Goal: Task Accomplishment & Management: Complete application form

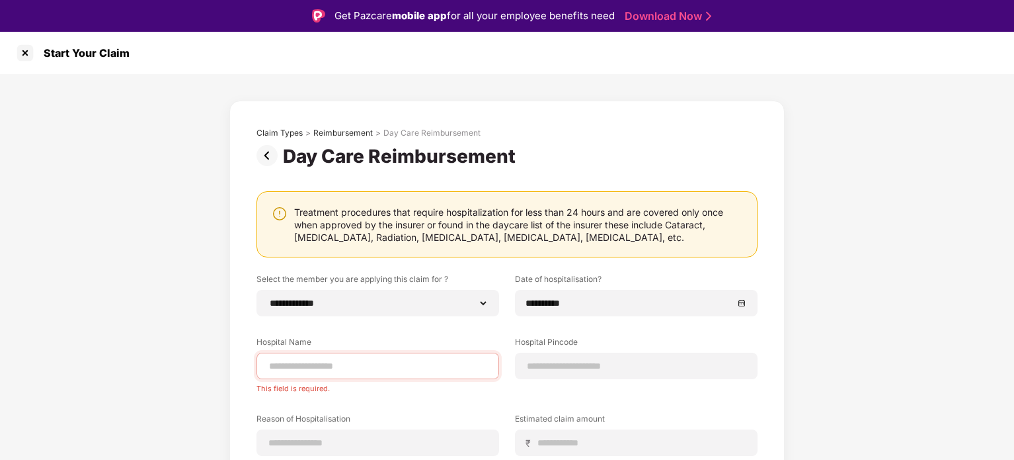
select select "**********"
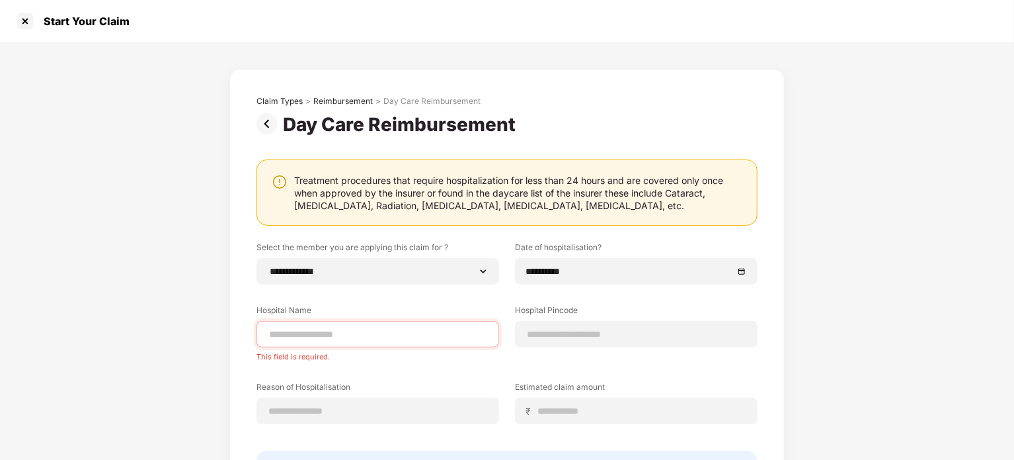
scroll to position [98, 0]
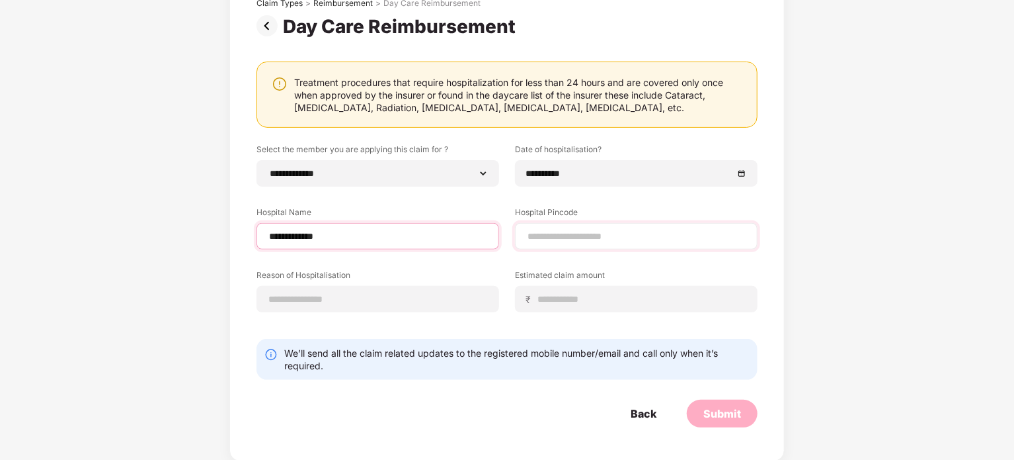
type input "**********"
click at [598, 231] on input at bounding box center [636, 236] width 220 height 14
type input "******"
select select "**********"
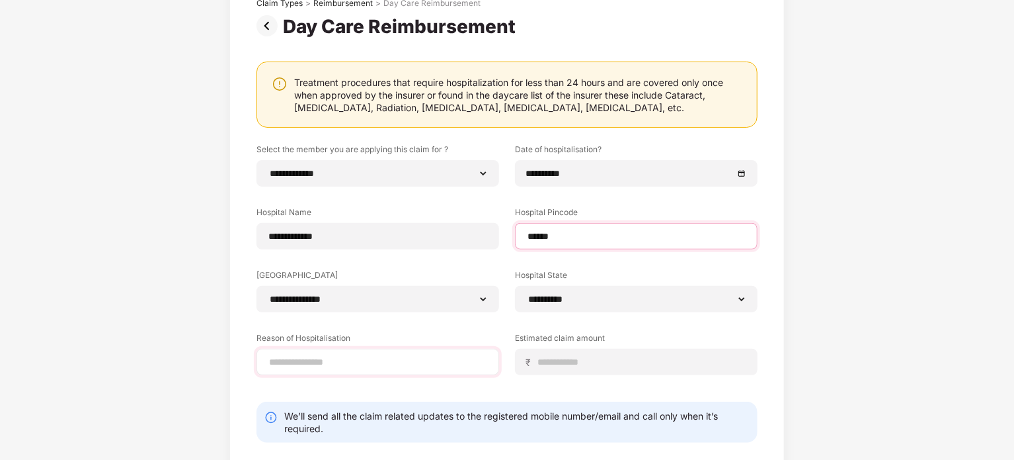
type input "******"
click at [393, 361] on input at bounding box center [378, 362] width 220 height 14
type input "*"
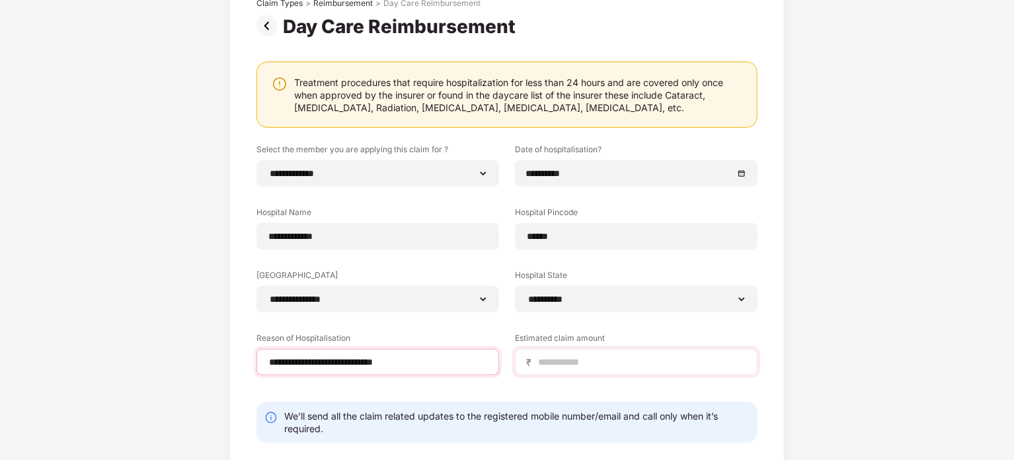
type input "**********"
click at [608, 356] on input at bounding box center [642, 362] width 210 height 14
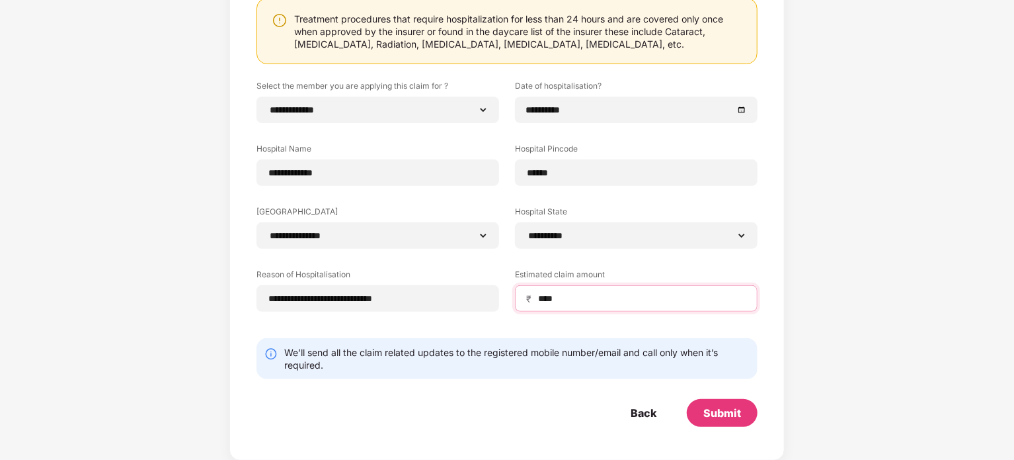
click at [541, 298] on input "****" at bounding box center [642, 299] width 210 height 14
type input "****"
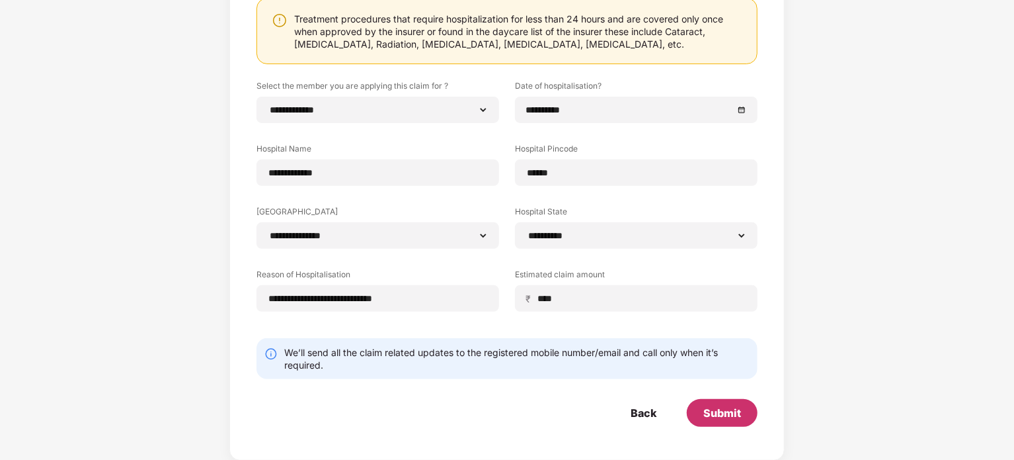
click at [716, 415] on div "Submit" at bounding box center [723, 412] width 38 height 15
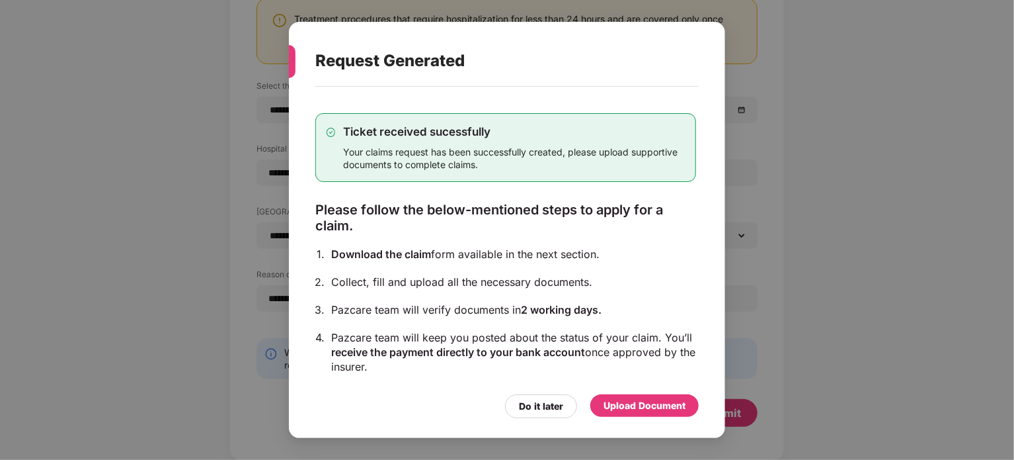
drag, startPoint x: 410, startPoint y: 278, endPoint x: 494, endPoint y: 367, distance: 122.1
click at [494, 367] on div "Ticket received sucessfully Your claims request has been successfully created, …" at bounding box center [505, 276] width 381 height 366
click at [438, 386] on div "Ticket received sucessfully Your claims request has been successfully created, …" at bounding box center [505, 276] width 381 height 366
click at [640, 408] on div "Upload Document" at bounding box center [645, 405] width 82 height 15
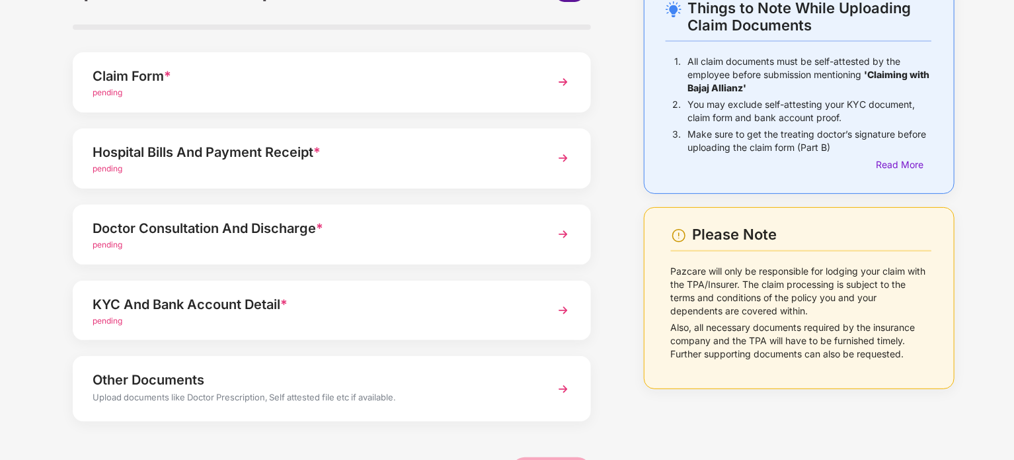
scroll to position [58, 0]
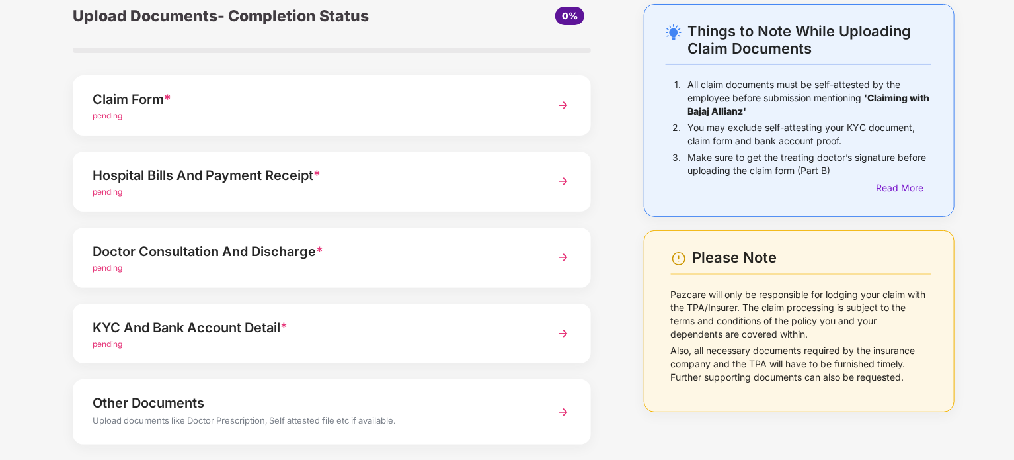
click at [312, 114] on div "pending" at bounding box center [312, 116] width 438 height 13
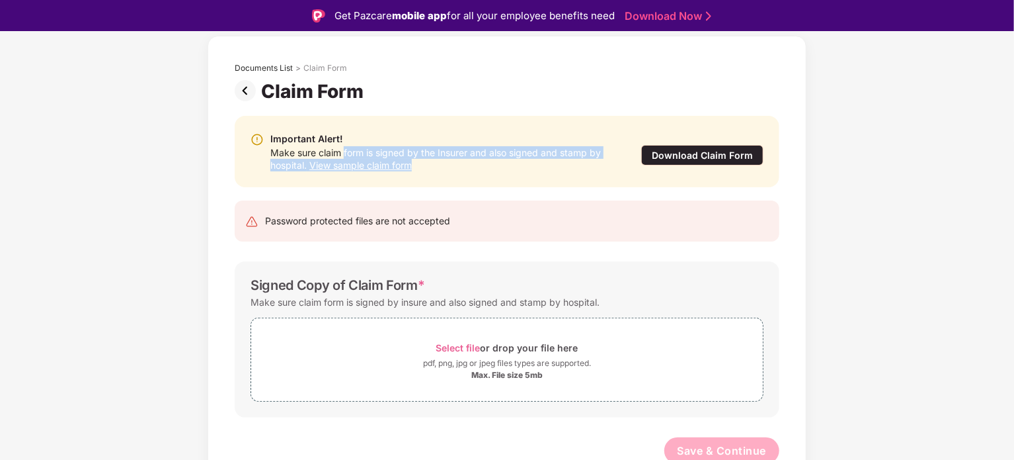
drag, startPoint x: 344, startPoint y: 151, endPoint x: 522, endPoint y: 168, distance: 179.3
click at [522, 168] on div "Make sure claim form is signed by the Insurer and also signed and stamp by hosp…" at bounding box center [442, 158] width 344 height 25
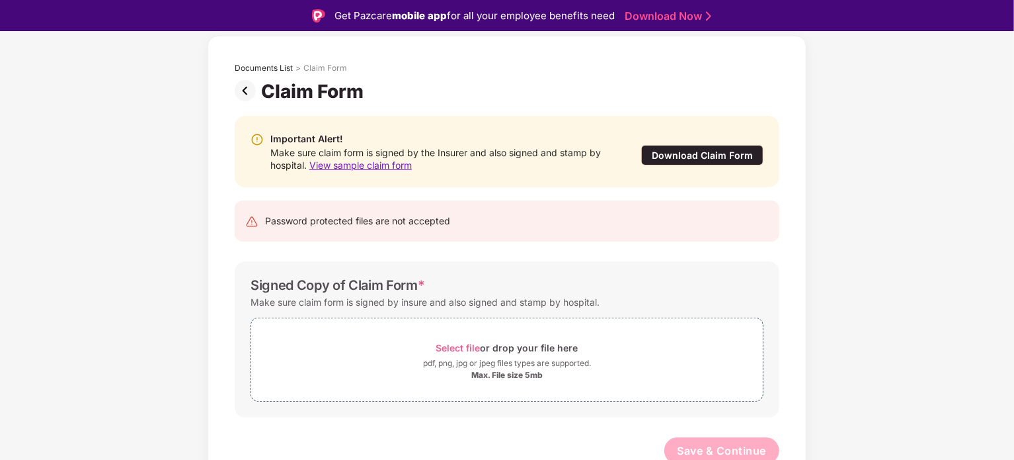
click at [529, 195] on div "Important Alert! Make sure claim form is signed by the Insurer and also signed …" at bounding box center [507, 296] width 585 height 388
click at [717, 151] on div "Download Claim Form" at bounding box center [702, 155] width 122 height 20
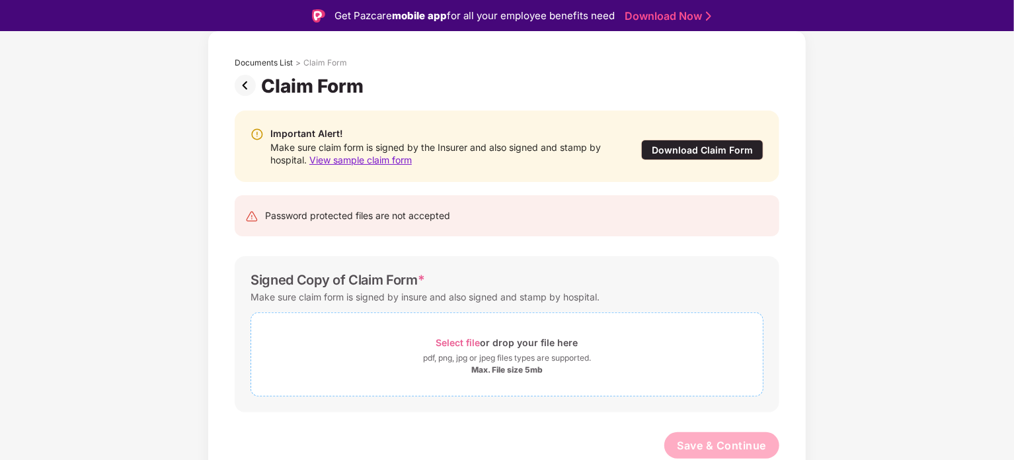
scroll to position [32, 0]
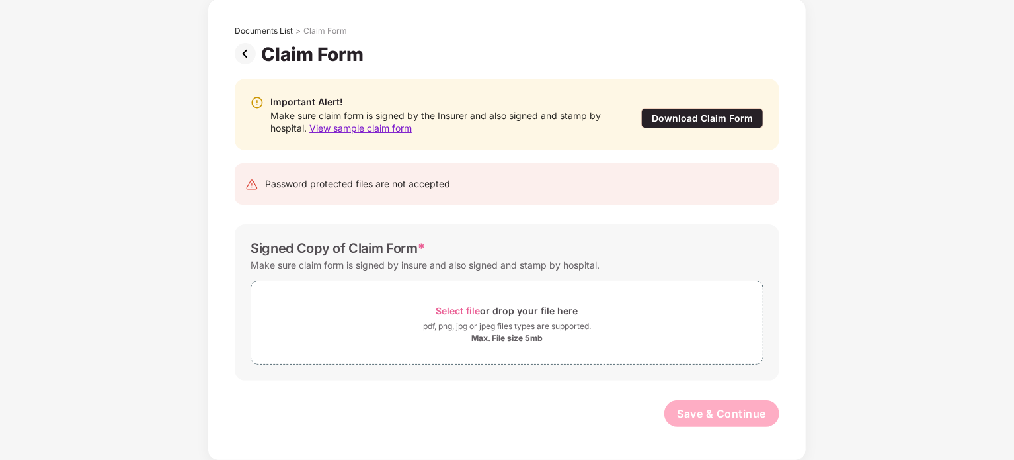
click at [243, 60] on img at bounding box center [248, 53] width 26 height 21
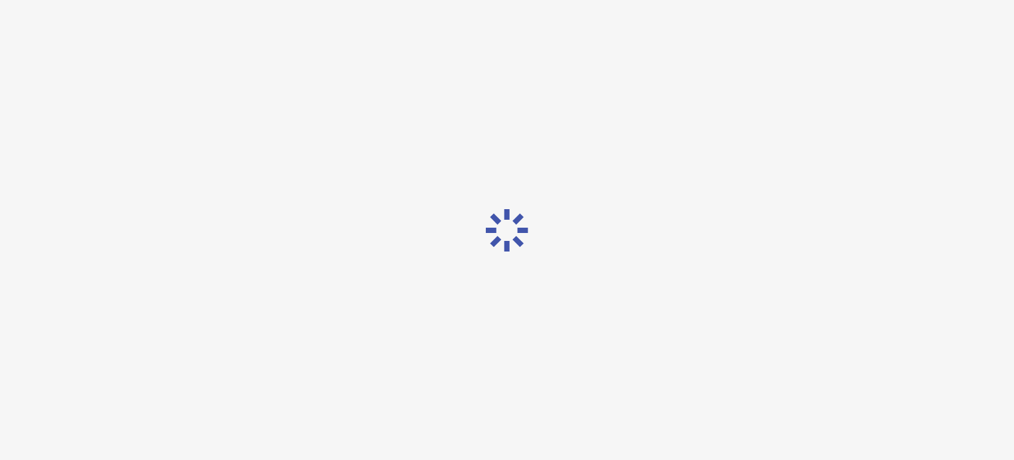
scroll to position [0, 0]
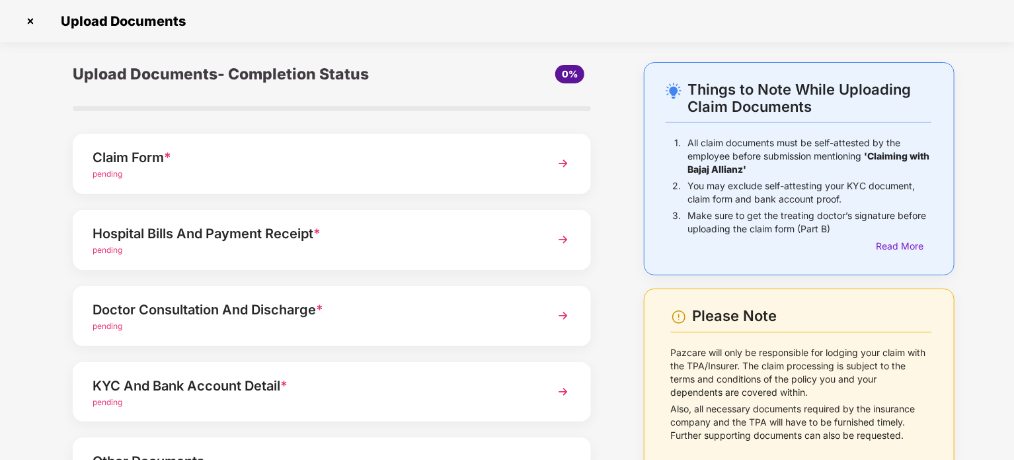
click at [462, 233] on div "Hospital Bills And Payment Receipt *" at bounding box center [312, 233] width 438 height 21
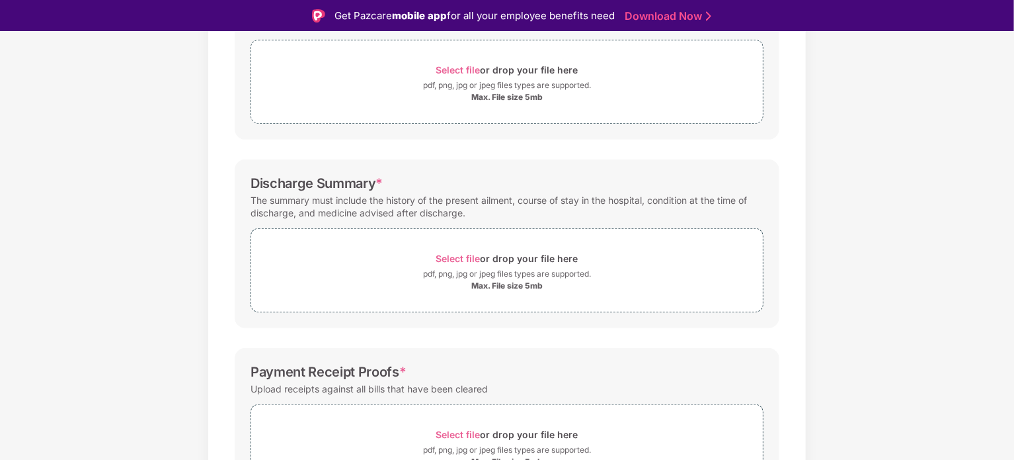
scroll to position [265, 0]
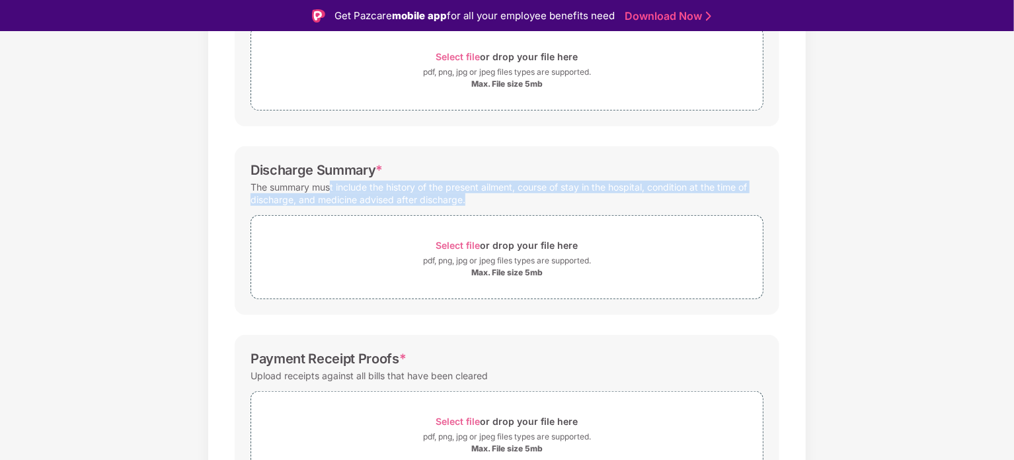
drag, startPoint x: 331, startPoint y: 184, endPoint x: 509, endPoint y: 198, distance: 177.8
click at [509, 198] on div "The summary must include the history of the present ailment, course of stay in …" at bounding box center [507, 193] width 513 height 30
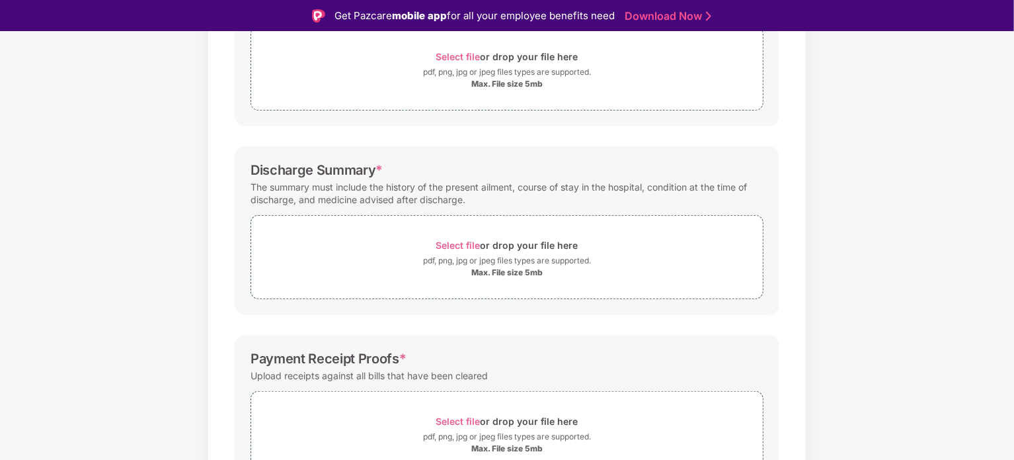
click at [571, 208] on div "Select file or drop your file here pdf, png, jpg or jpeg files types are suppor…" at bounding box center [507, 253] width 513 height 91
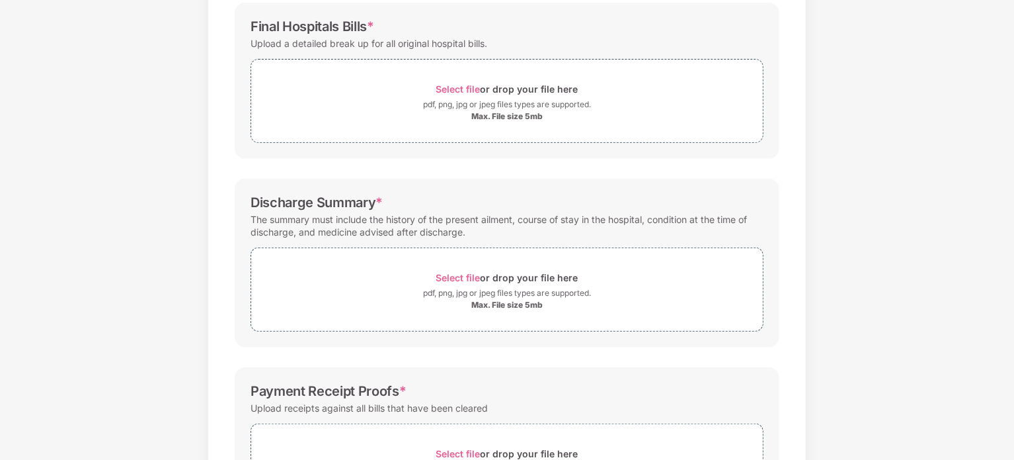
scroll to position [0, 0]
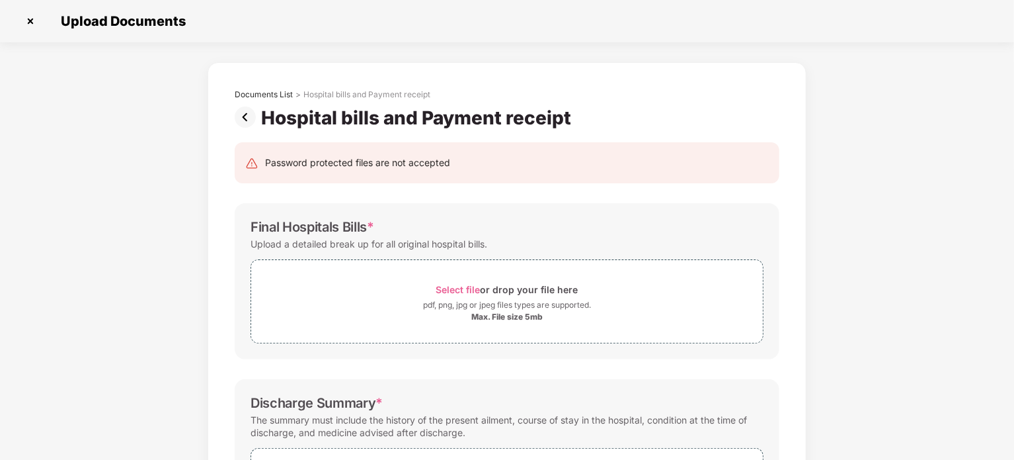
click at [252, 120] on img at bounding box center [248, 116] width 26 height 21
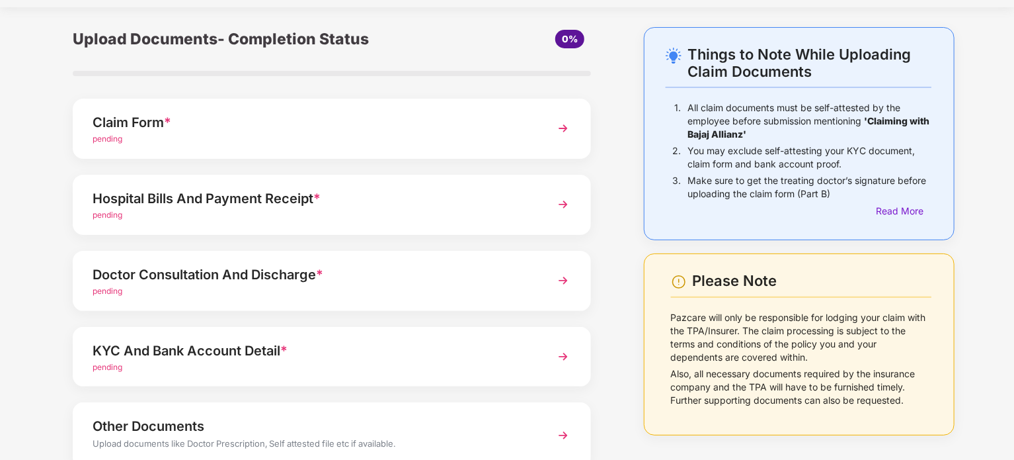
scroll to position [66, 0]
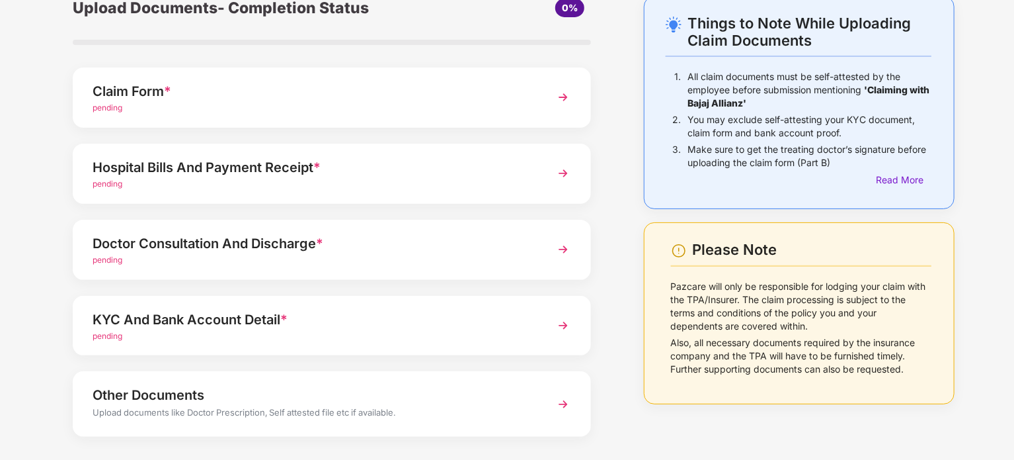
click at [305, 266] on div "pending" at bounding box center [312, 260] width 438 height 13
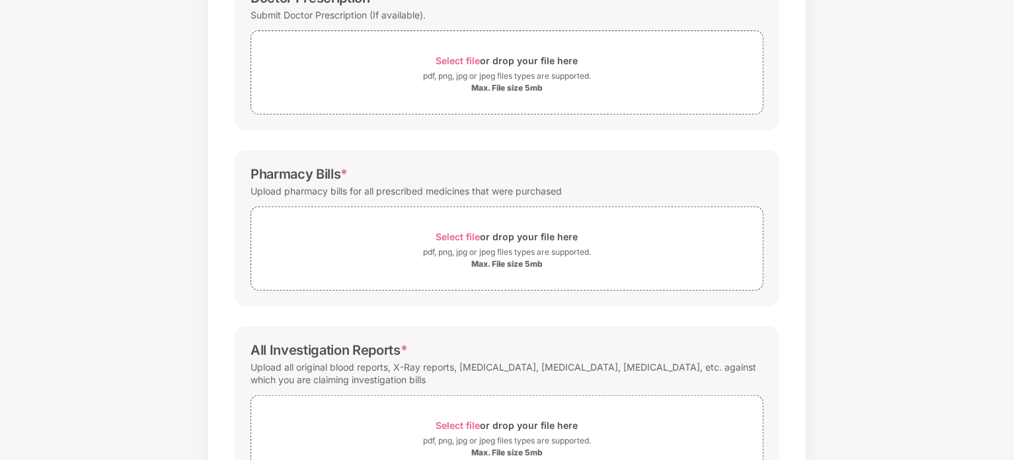
scroll to position [0, 0]
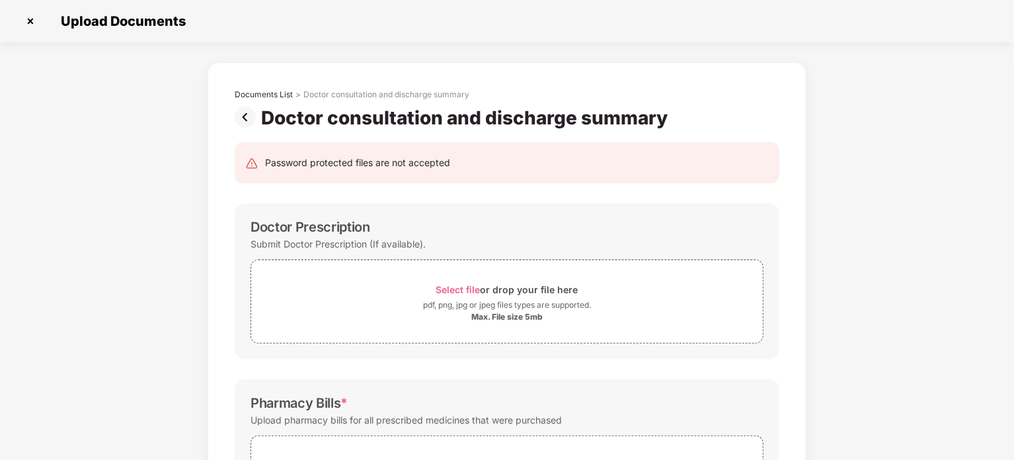
click at [251, 112] on img at bounding box center [248, 116] width 26 height 21
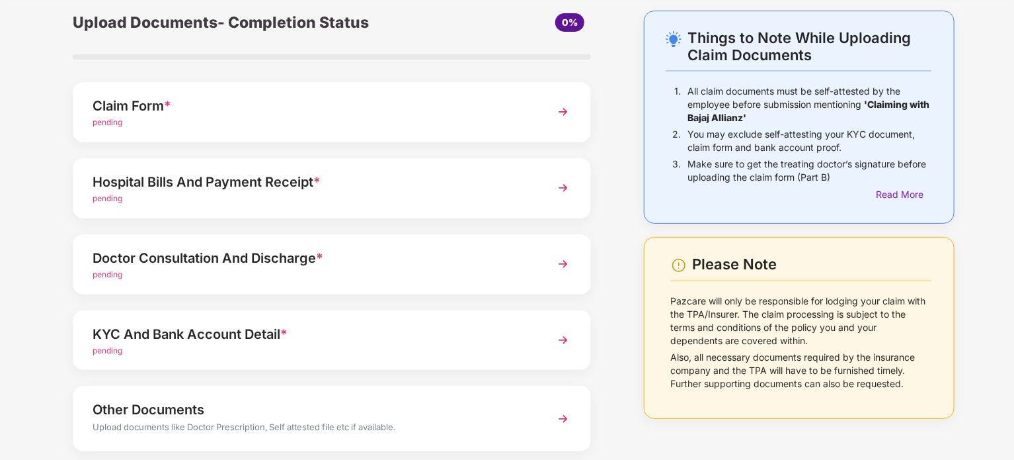
scroll to position [124, 0]
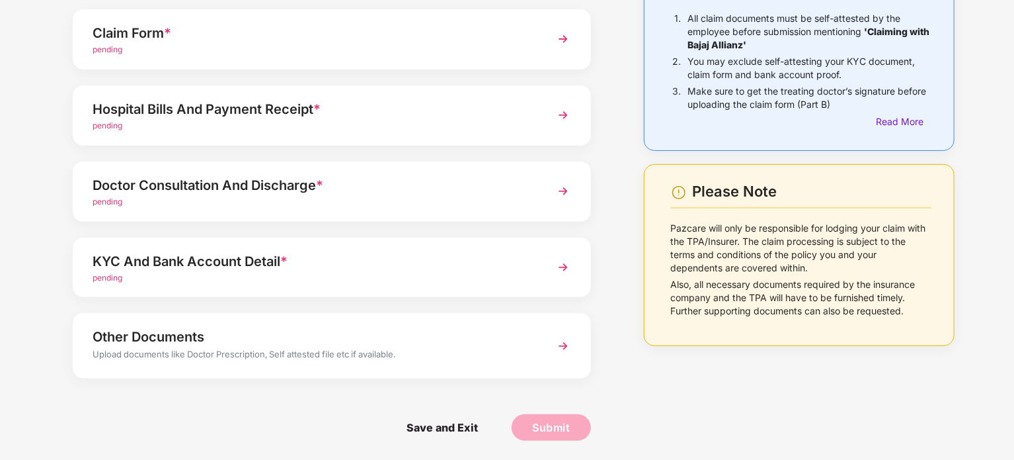
click at [352, 268] on div "KYC And Bank Account Detail *" at bounding box center [312, 261] width 438 height 21
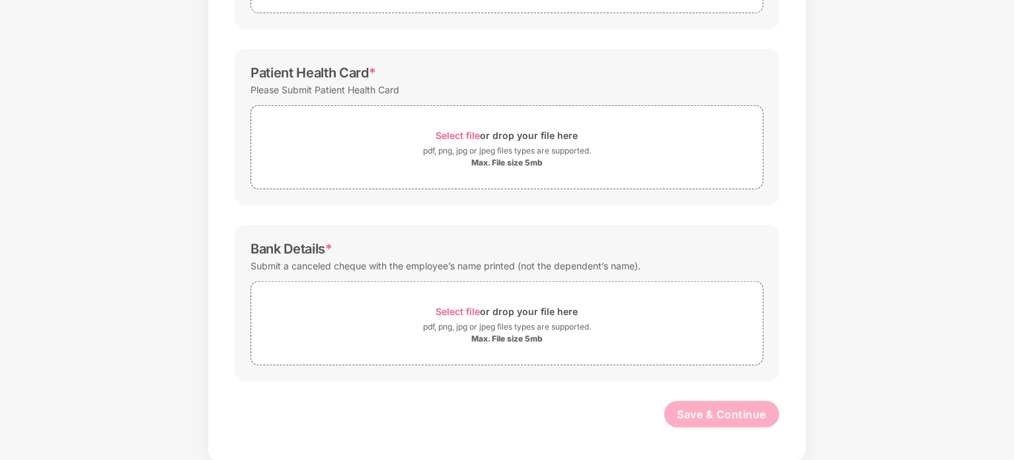
scroll to position [0, 0]
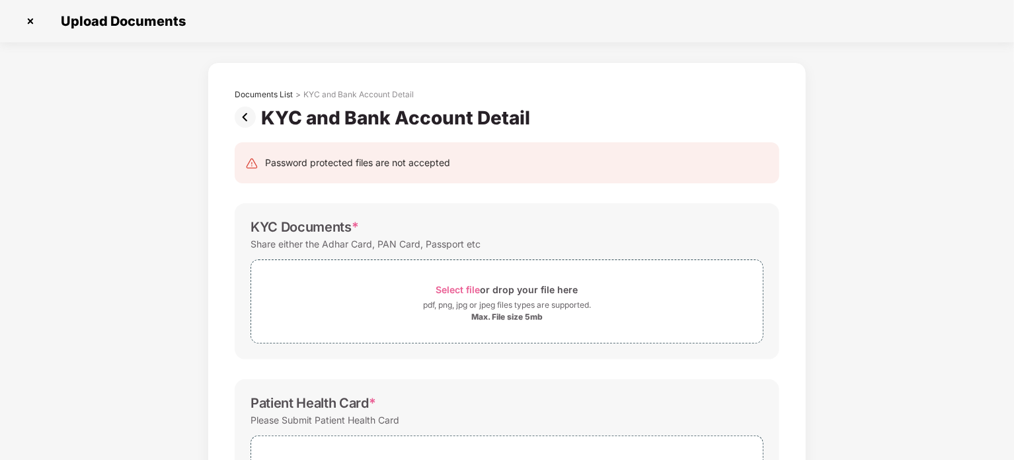
click at [239, 120] on img at bounding box center [248, 116] width 26 height 21
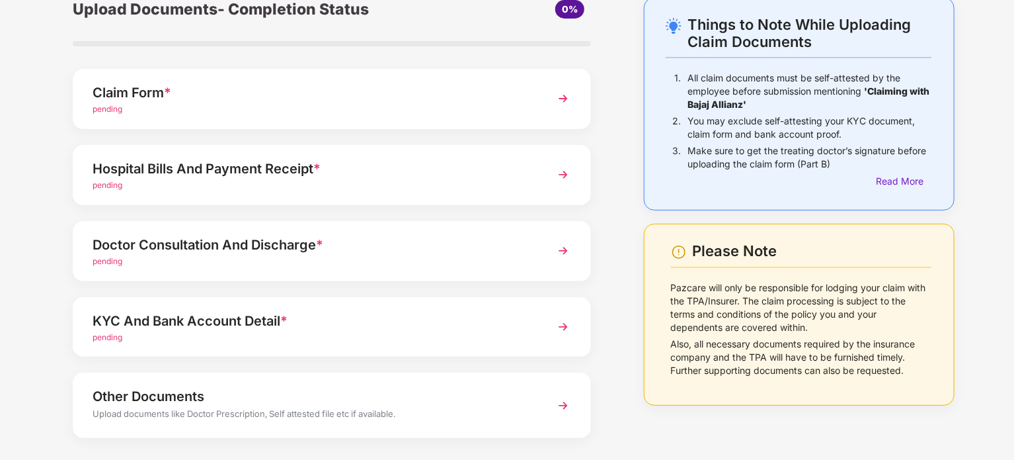
scroll to position [124, 0]
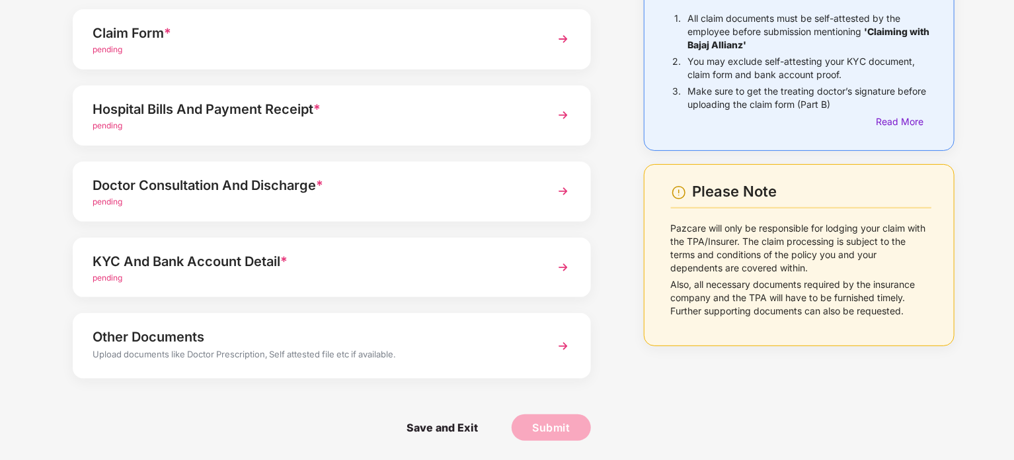
click at [298, 339] on div "Other Documents" at bounding box center [312, 336] width 438 height 21
